Goal: Task Accomplishment & Management: Use online tool/utility

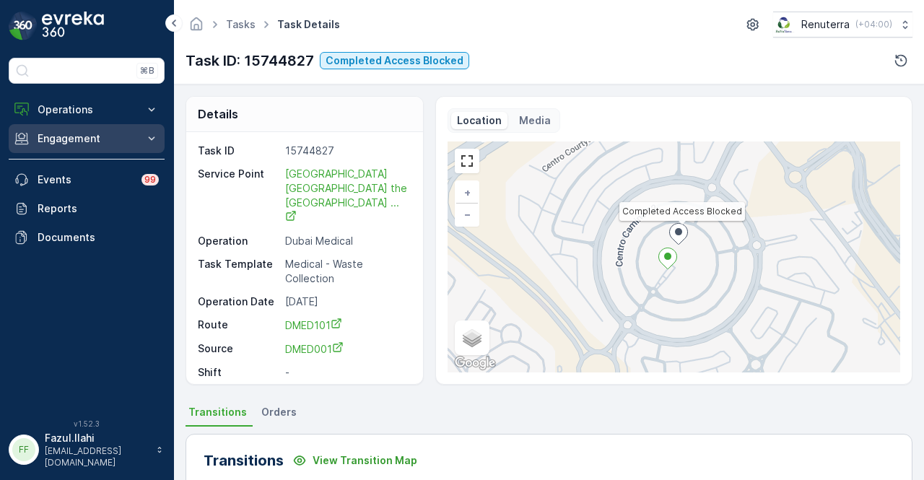
click at [131, 135] on p "Engagement" at bounding box center [87, 138] width 98 height 14
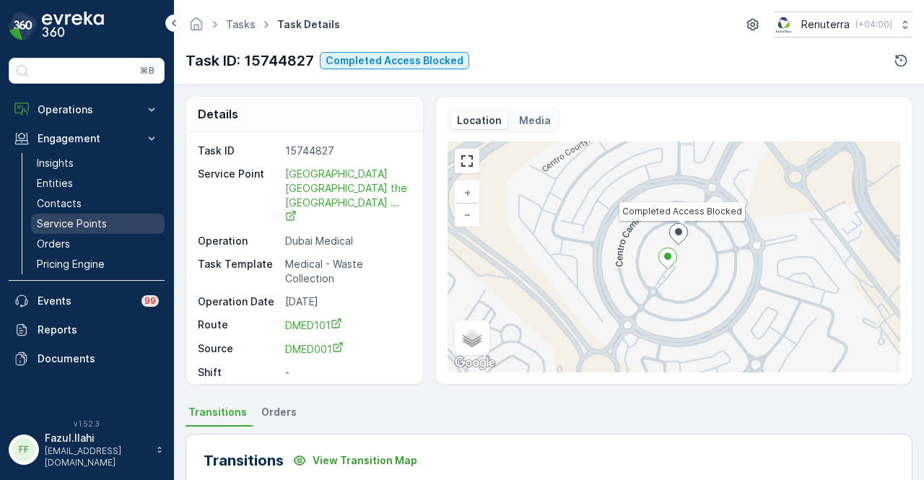
click at [118, 214] on link "Service Points" at bounding box center [98, 224] width 134 height 20
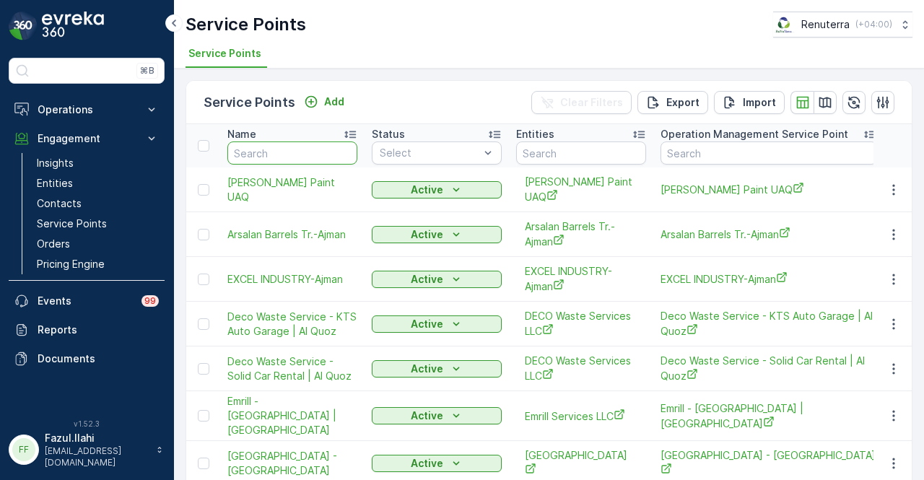
click at [305, 159] on input "text" at bounding box center [292, 152] width 130 height 23
type input "home"
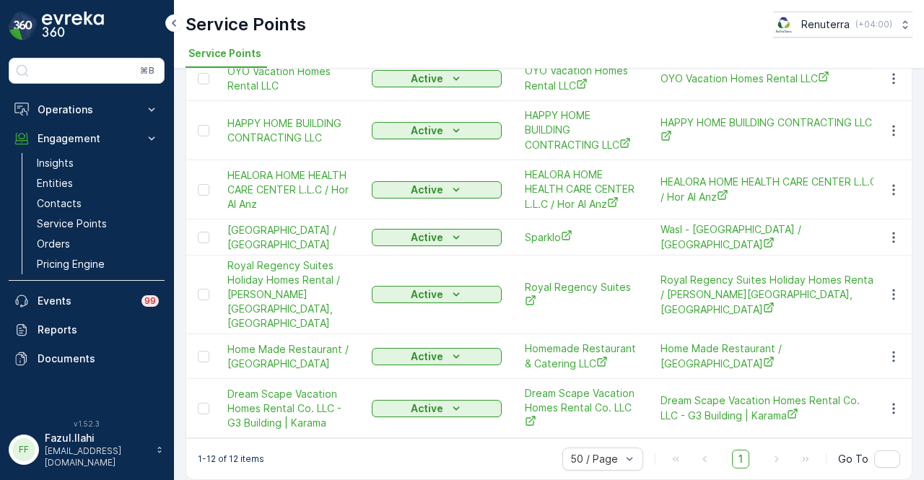
scroll to position [375, 0]
click at [895, 348] on icon "button" at bounding box center [894, 355] width 14 height 14
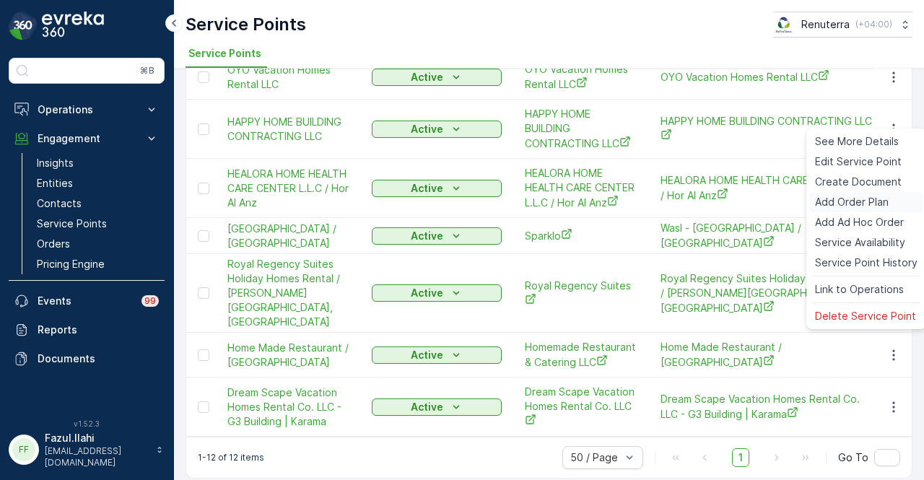
click at [898, 193] on div "Add Order Plan" at bounding box center [866, 202] width 114 height 20
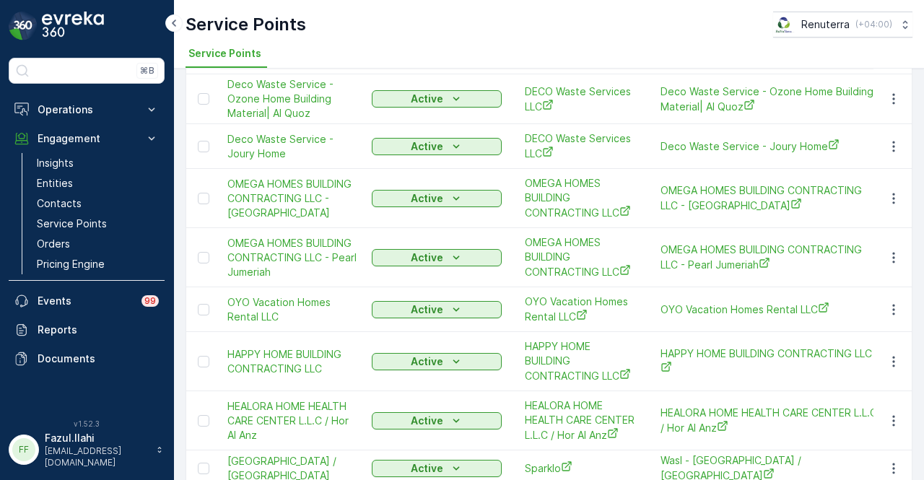
scroll to position [375, 0]
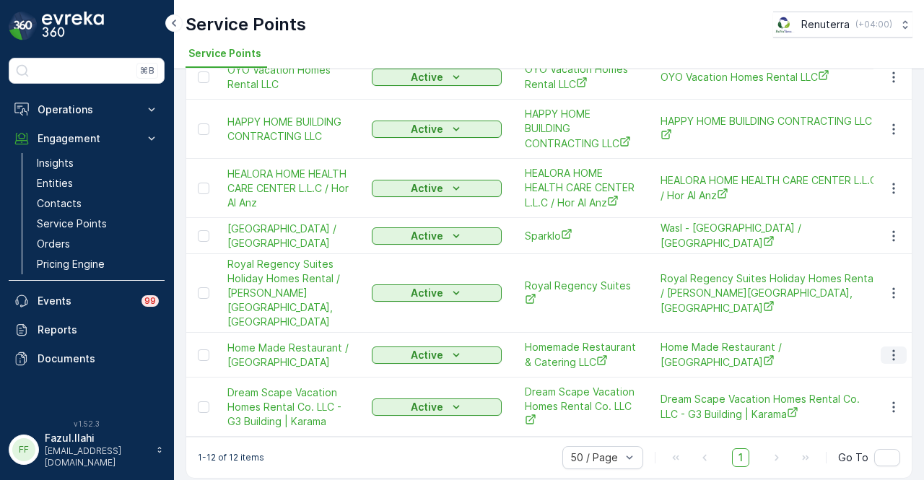
click at [887, 348] on icon "button" at bounding box center [894, 355] width 14 height 14
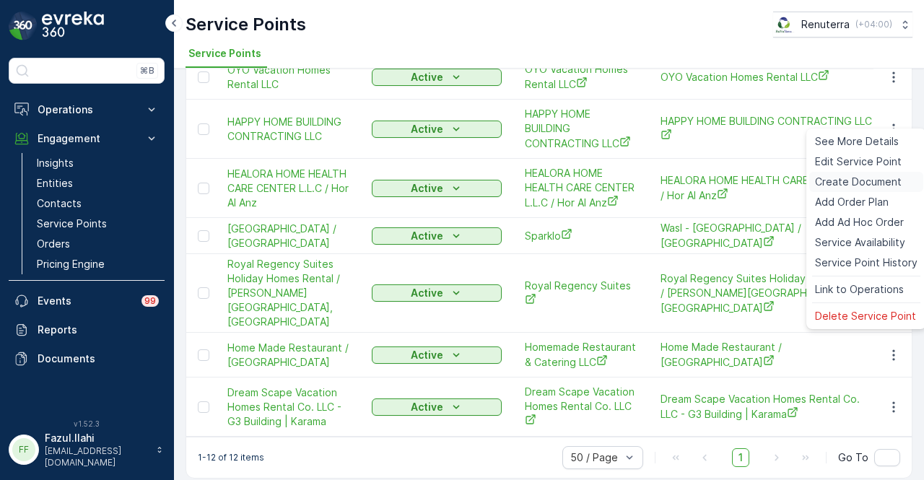
click at [866, 183] on span "Create Document" at bounding box center [858, 182] width 87 height 14
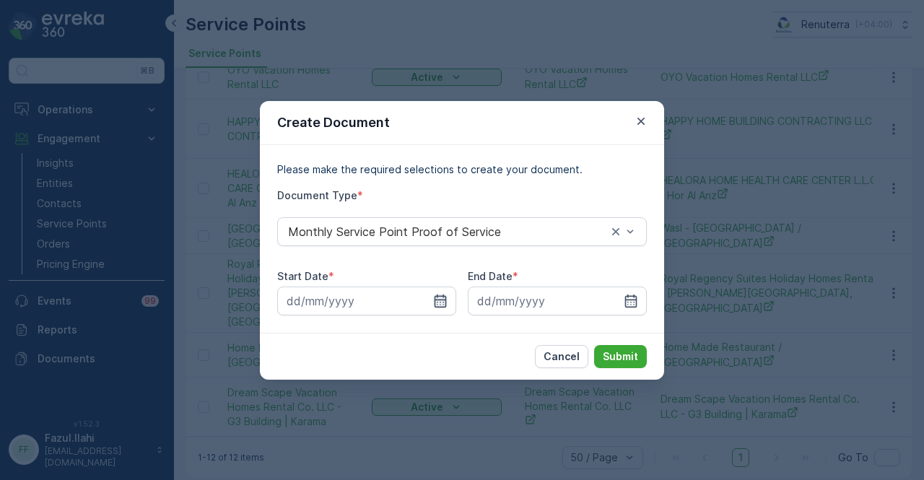
click at [433, 305] on icon "button" at bounding box center [440, 301] width 14 height 14
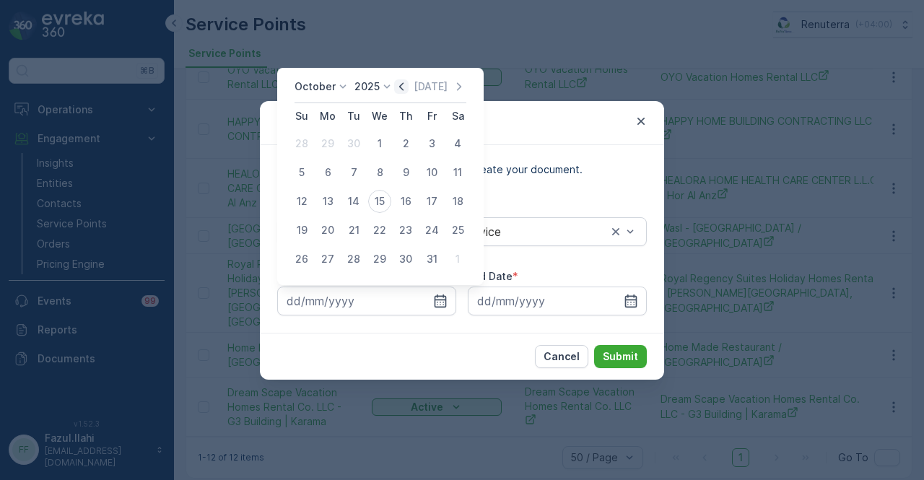
click at [406, 89] on icon "button" at bounding box center [401, 86] width 14 height 14
click at [325, 147] on div "1" at bounding box center [327, 143] width 23 height 23
type input "01.09.2025"
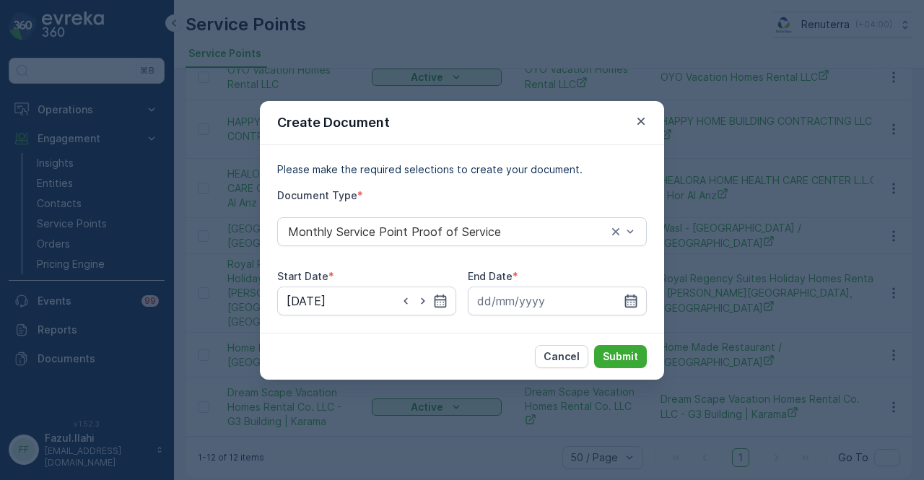
click at [632, 298] on icon "button" at bounding box center [631, 301] width 14 height 14
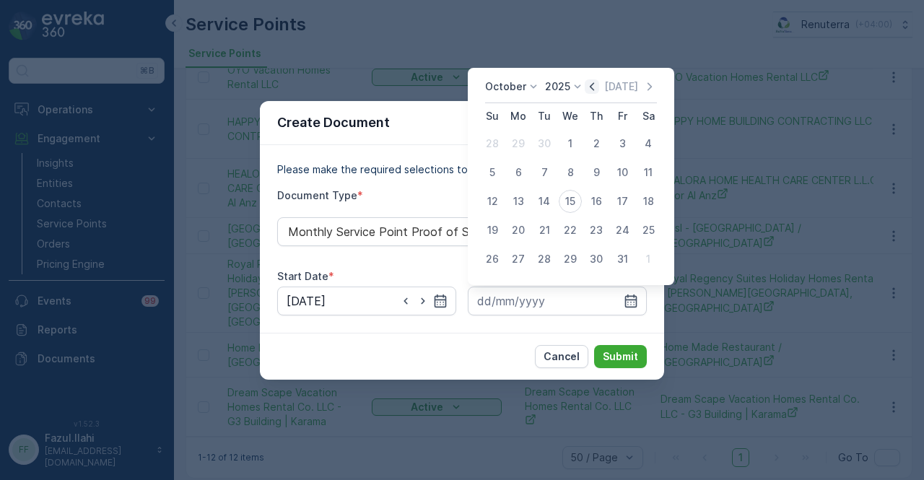
click at [594, 86] on icon "button" at bounding box center [592, 86] width 4 height 8
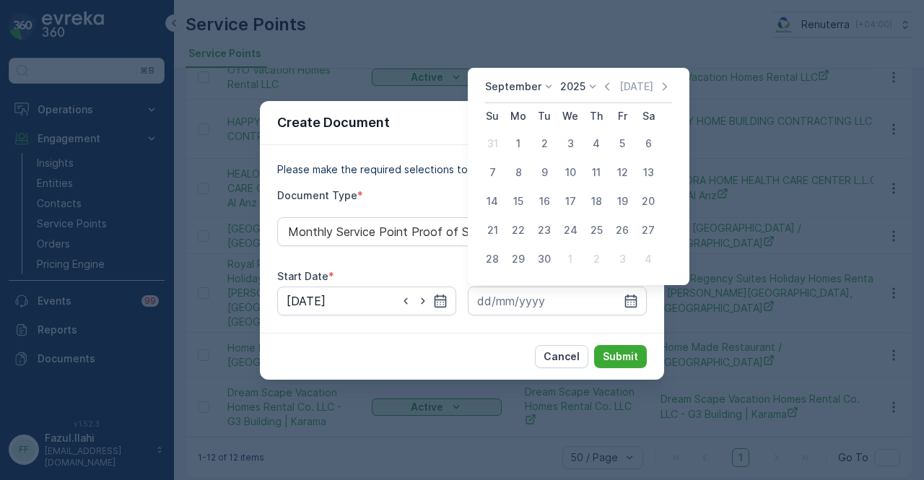
click at [556, 268] on td "30" at bounding box center [544, 259] width 26 height 29
drag, startPoint x: 546, startPoint y: 261, endPoint x: 612, endPoint y: 332, distance: 97.6
click at [546, 263] on div "30" at bounding box center [544, 259] width 23 height 23
type input "30.09.2025"
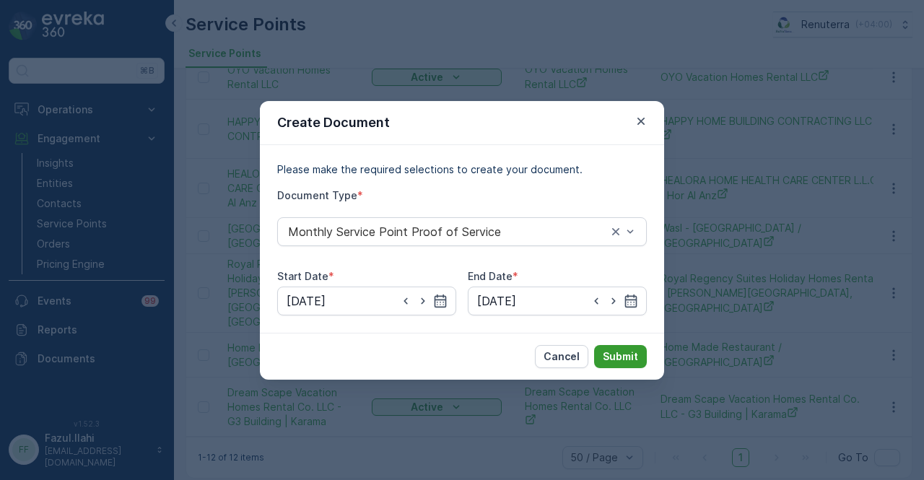
click at [611, 355] on p "Submit" at bounding box center [620, 356] width 35 height 14
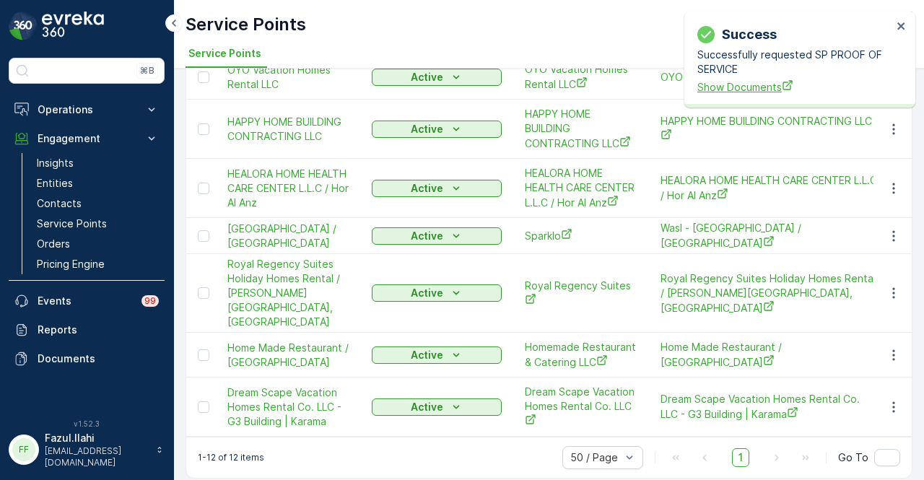
click at [741, 86] on span "Show Documents" at bounding box center [794, 86] width 195 height 15
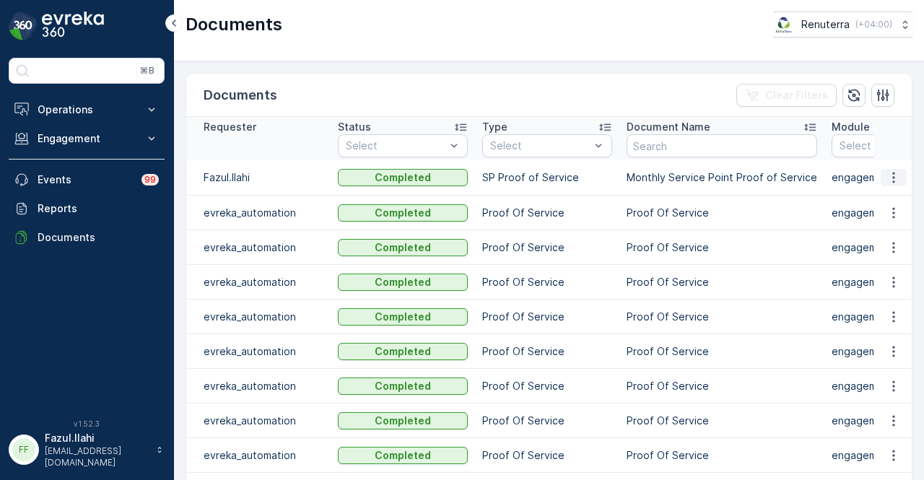
click at [888, 177] on icon "button" at bounding box center [894, 177] width 14 height 14
click at [876, 199] on span "See Details" at bounding box center [890, 198] width 56 height 14
click at [887, 173] on icon "button" at bounding box center [894, 177] width 14 height 14
click at [868, 198] on span "See Details" at bounding box center [890, 198] width 56 height 14
